Goal: Check status: Check status

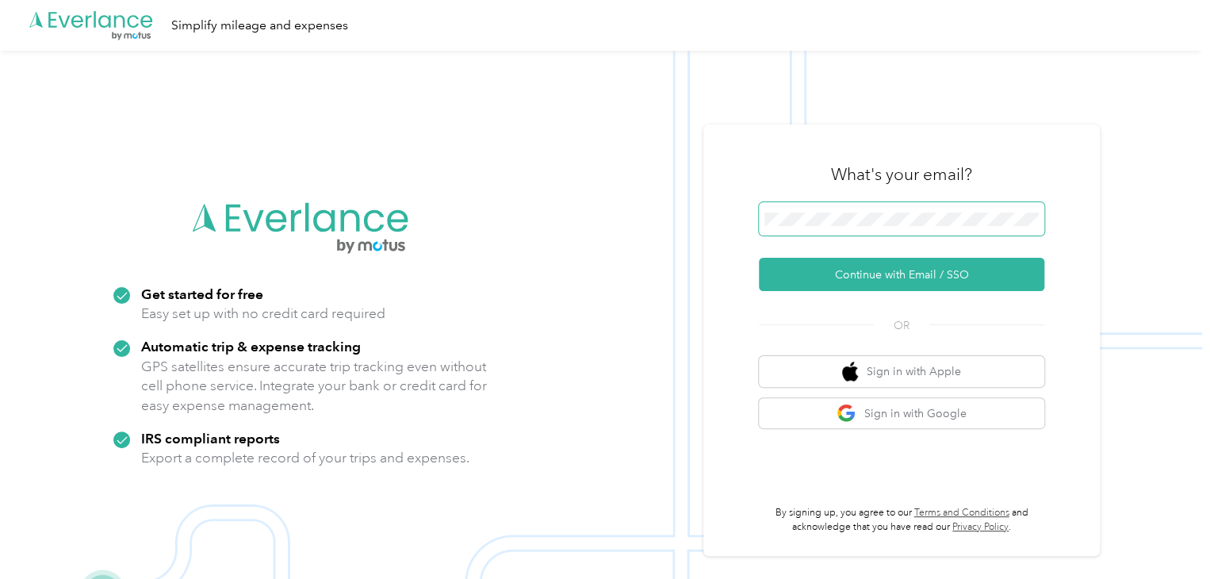
click at [843, 228] on span at bounding box center [902, 218] width 286 height 33
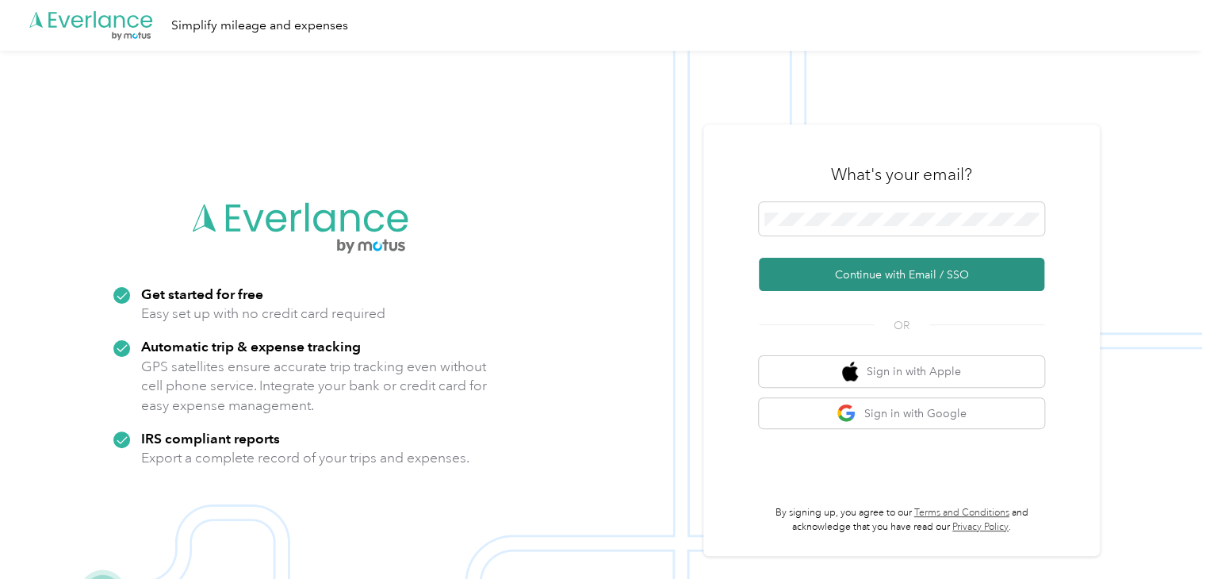
click at [875, 272] on button "Continue with Email / SSO" at bounding box center [902, 274] width 286 height 33
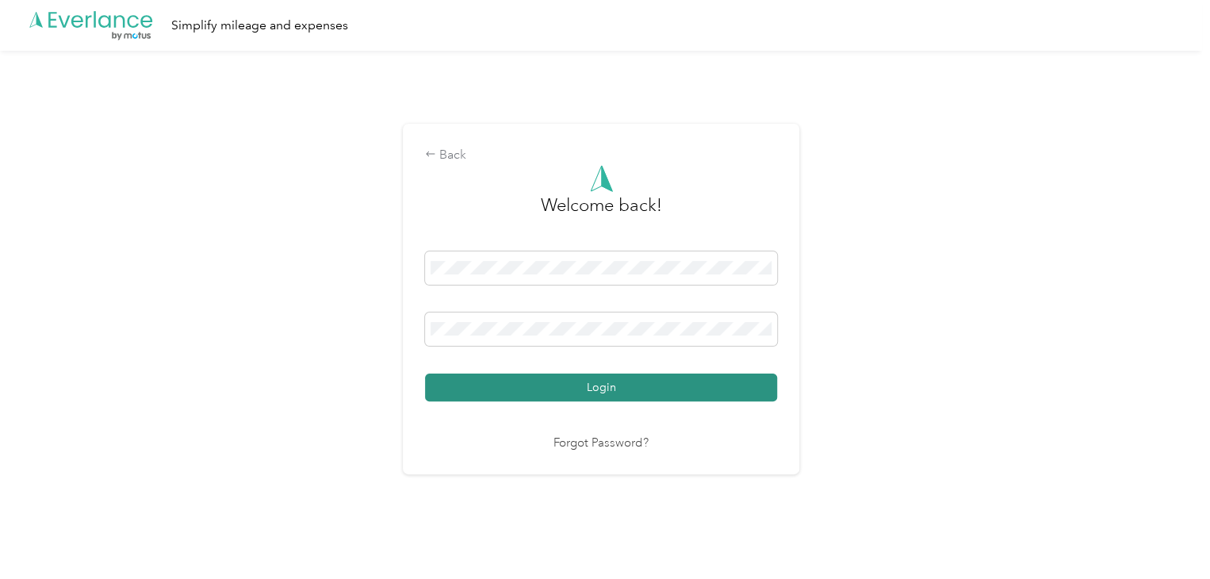
click at [643, 378] on button "Login" at bounding box center [601, 388] width 352 height 28
